Goal: Task Accomplishment & Management: Manage account settings

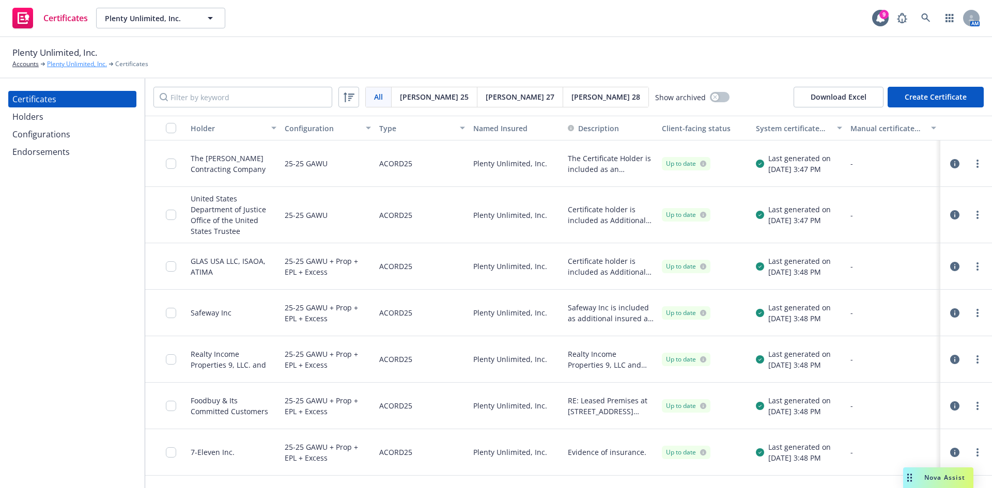
click at [59, 64] on link "Plenty Unlimited, Inc." at bounding box center [77, 63] width 60 height 9
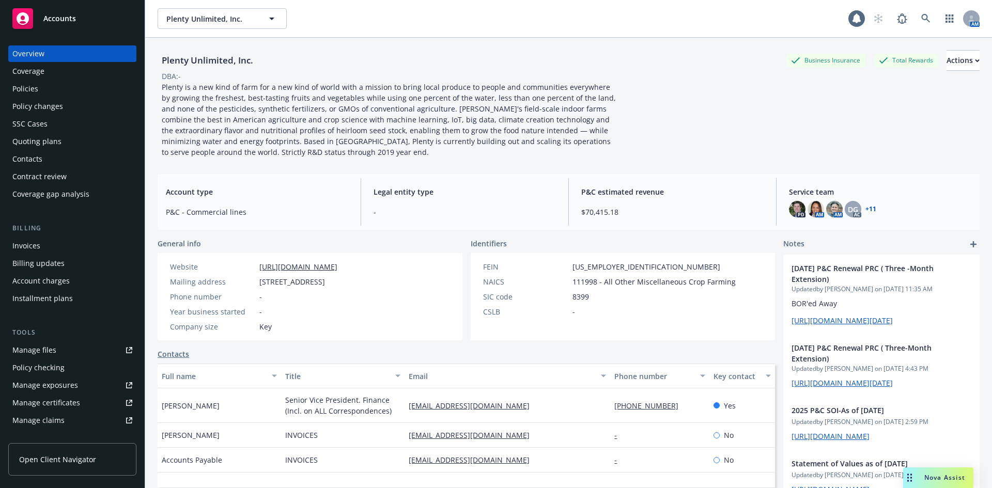
click at [46, 93] on div "Policies" at bounding box center [72, 89] width 120 height 17
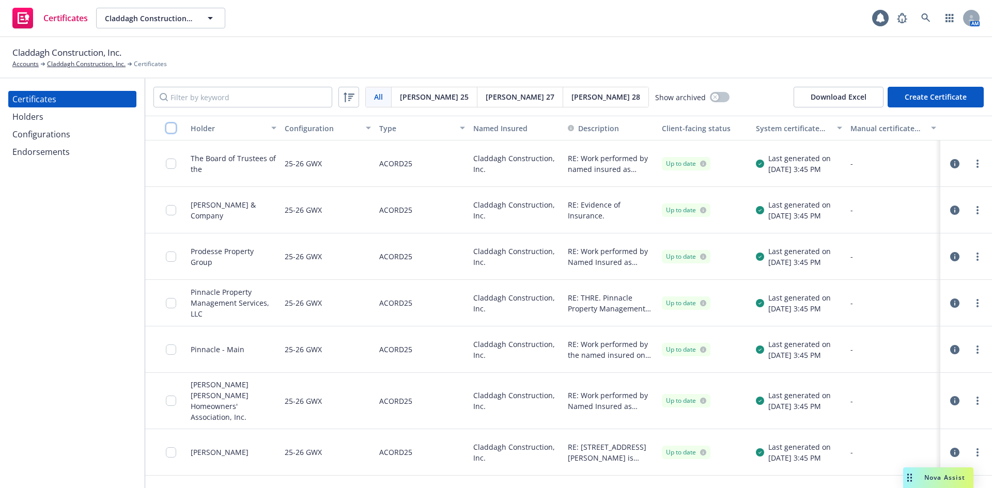
click at [170, 132] on input "checkbox" at bounding box center [171, 128] width 10 height 10
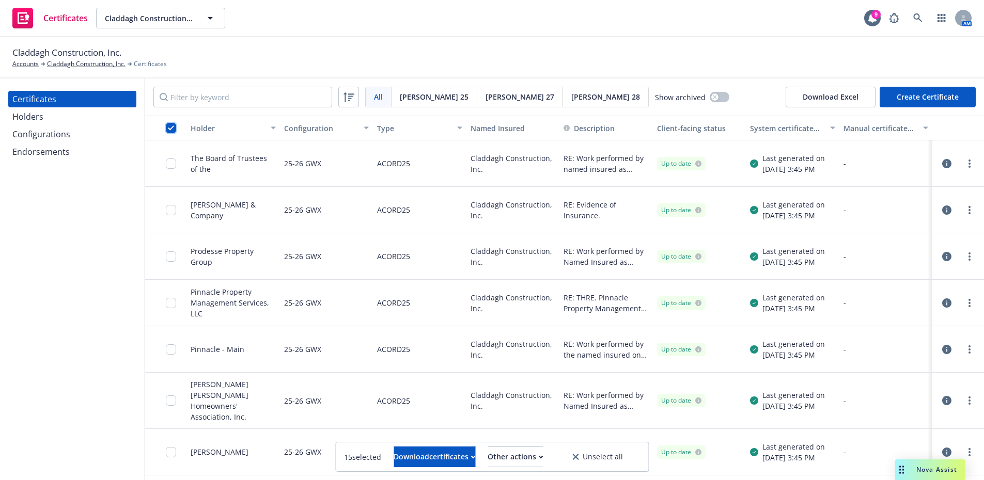
click at [170, 132] on input "checkbox" at bounding box center [171, 128] width 10 height 10
